Goal: Information Seeking & Learning: Learn about a topic

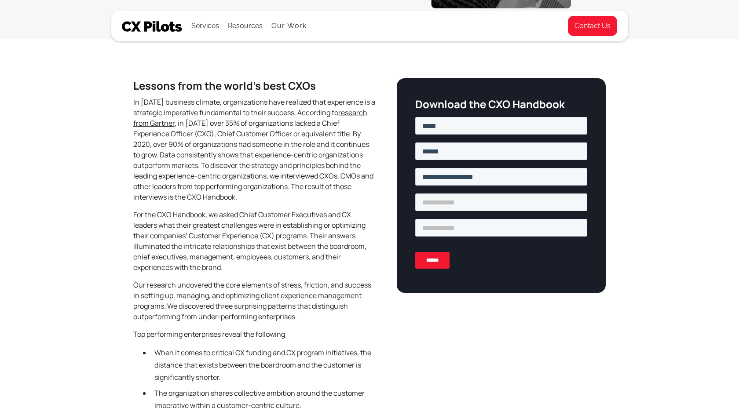
click at [423, 258] on input "******" at bounding box center [432, 260] width 34 height 17
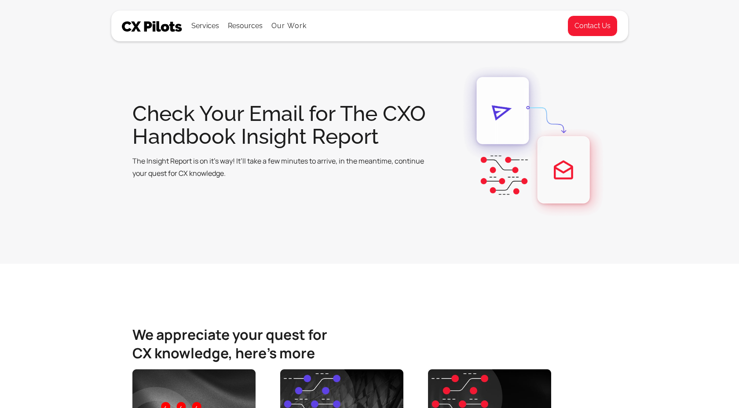
click at [572, 71] on img at bounding box center [532, 141] width 148 height 158
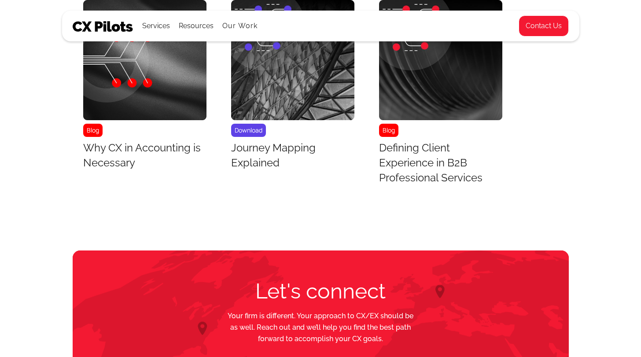
scroll to position [437, 0]
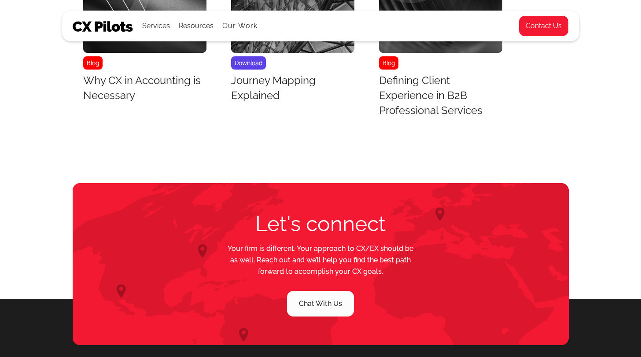
click at [83, 29] on img at bounding box center [103, 26] width 61 height 11
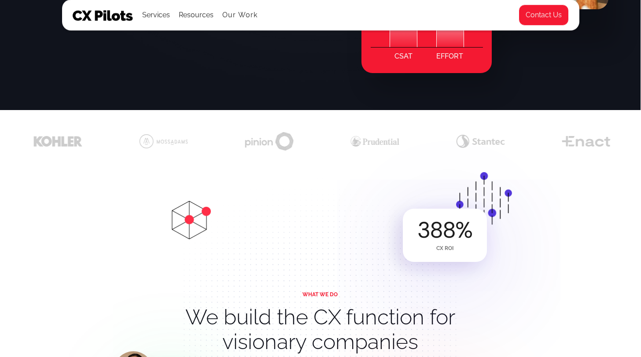
scroll to position [0, 0]
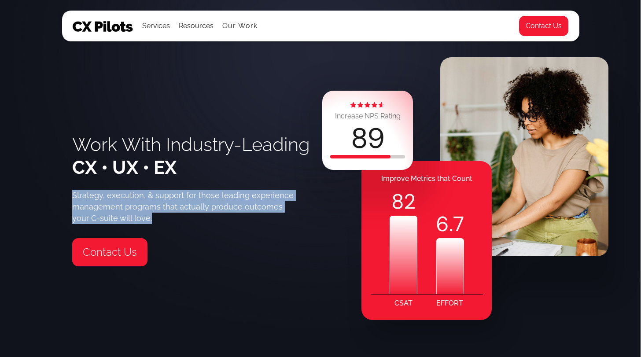
drag, startPoint x: 68, startPoint y: 194, endPoint x: 172, endPoint y: 214, distance: 106.1
click at [172, 214] on div "Work With Industry-Leading CX • UX • EX Strategy, execution, & support for thos…" at bounding box center [320, 178] width 517 height 357
copy div "Strategy, execution, & support for those leading experience management programs…"
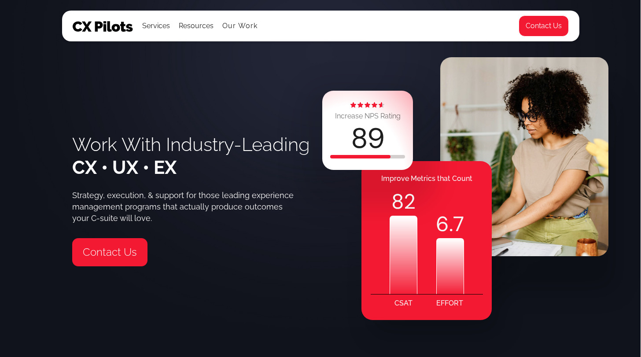
click at [276, 68] on div "Work With Industry-Leading CX • UX • EX Strategy, execution, & support for thos…" at bounding box center [320, 178] width 517 height 357
click at [244, 23] on link "Our Work" at bounding box center [240, 26] width 36 height 8
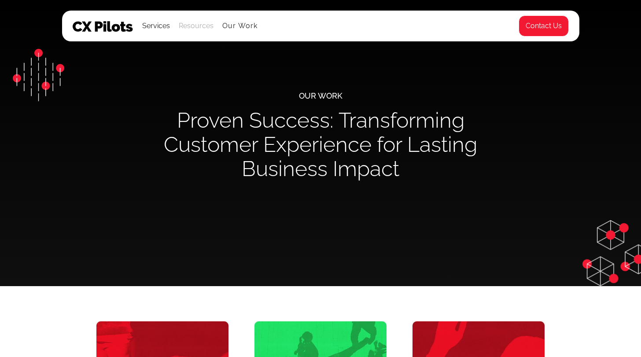
click at [194, 28] on div "Resources" at bounding box center [196, 26] width 35 height 12
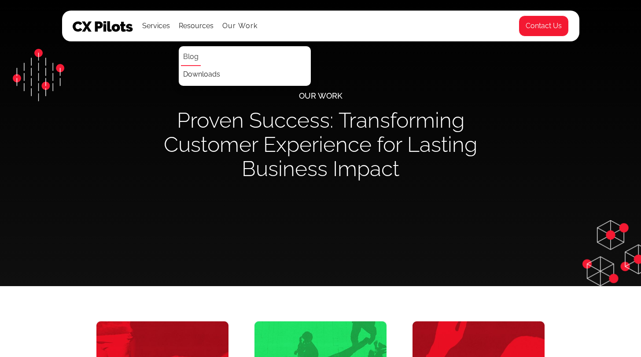
click at [198, 59] on link "Blog" at bounding box center [191, 57] width 20 height 18
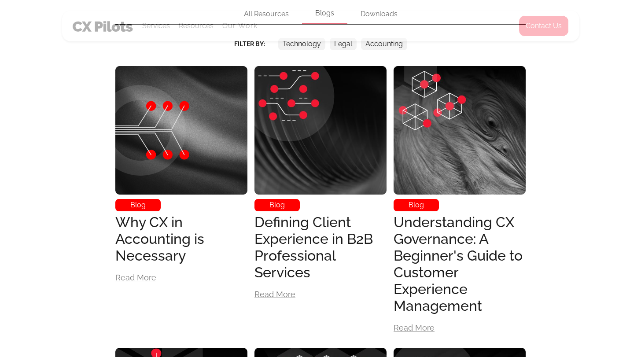
scroll to position [321, 0]
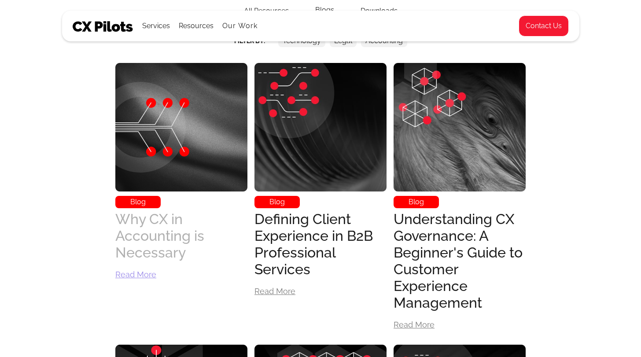
click at [177, 246] on div "Why CX in Accounting is Necessary" at bounding box center [181, 236] width 132 height 50
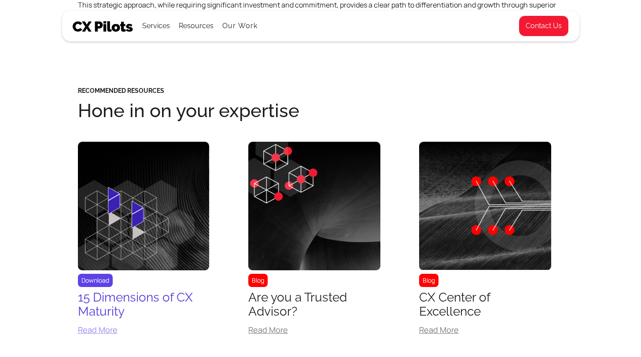
scroll to position [3697, 0]
